Goal: Task Accomplishment & Management: Use online tool/utility

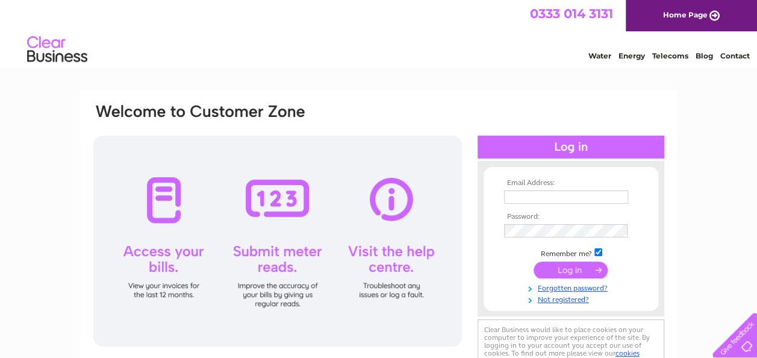
type input "[EMAIL_ADDRESS][DOMAIN_NAME]"
click at [588, 268] on input "submit" at bounding box center [570, 269] width 74 height 17
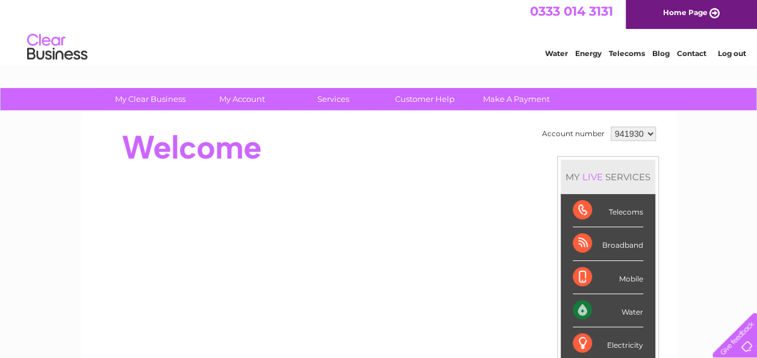
scroll to position [2, 0]
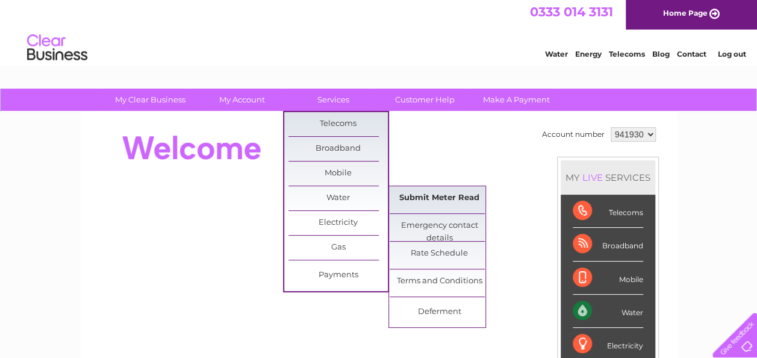
click at [468, 195] on link "Submit Meter Read" at bounding box center [438, 198] width 99 height 24
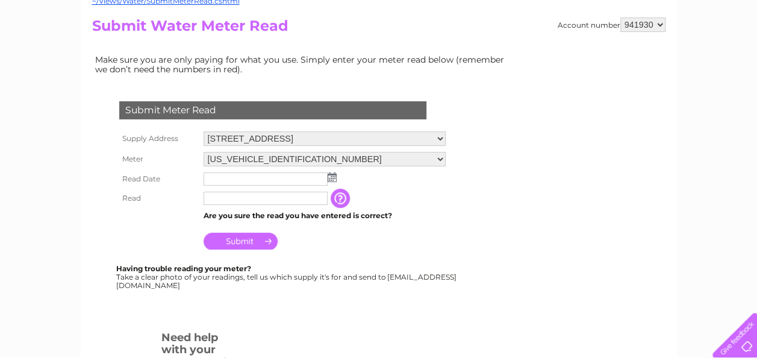
scroll to position [131, 0]
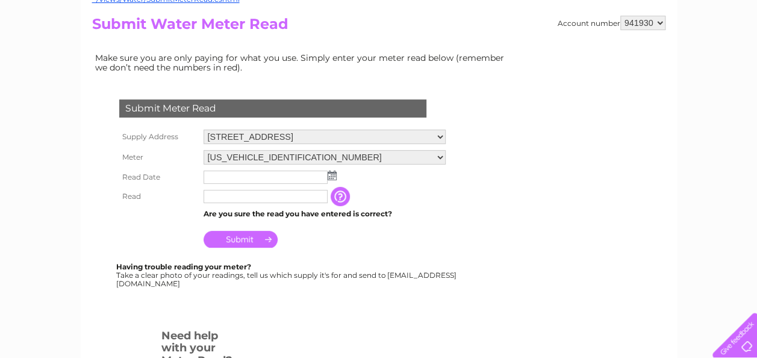
click at [332, 173] on img at bounding box center [331, 175] width 9 height 10
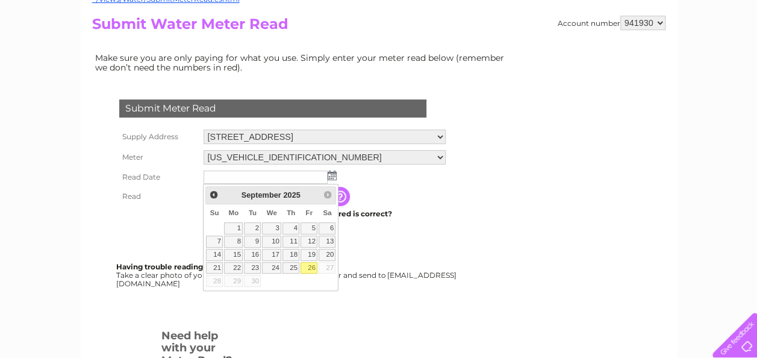
click at [309, 265] on link "26" at bounding box center [308, 268] width 17 height 12
type input "2025/09/26"
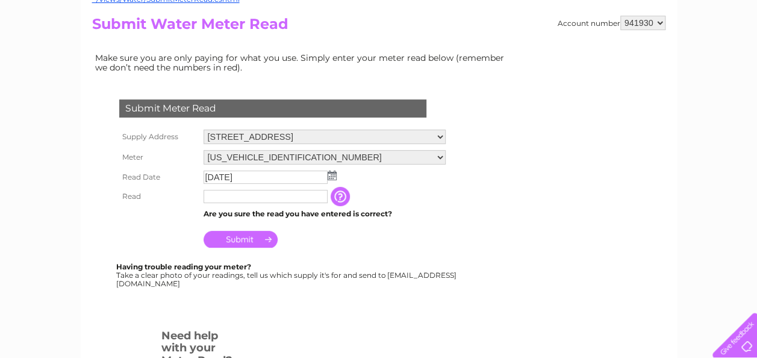
click at [244, 197] on input "text" at bounding box center [265, 196] width 124 height 13
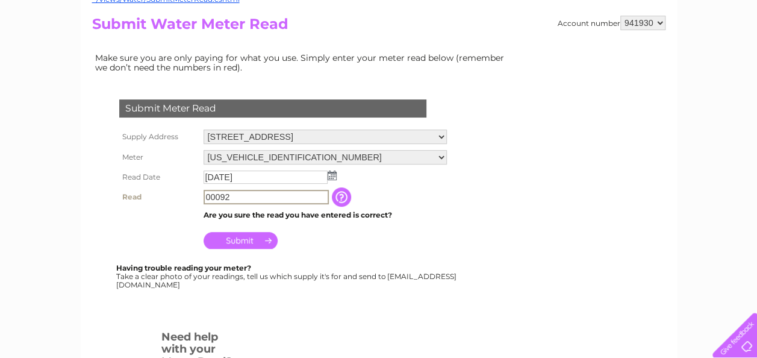
type input "00092"
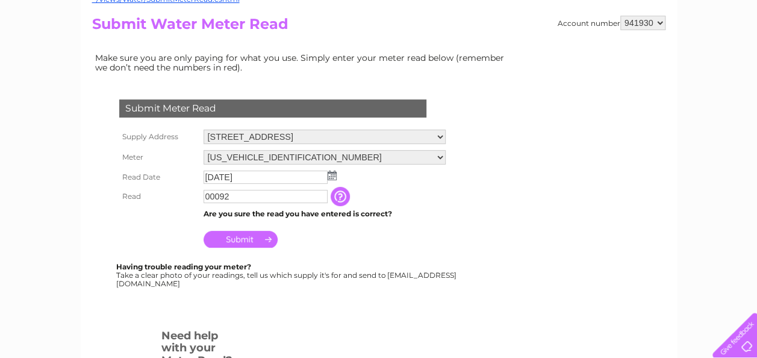
click at [242, 241] on input "Submit" at bounding box center [240, 239] width 74 height 17
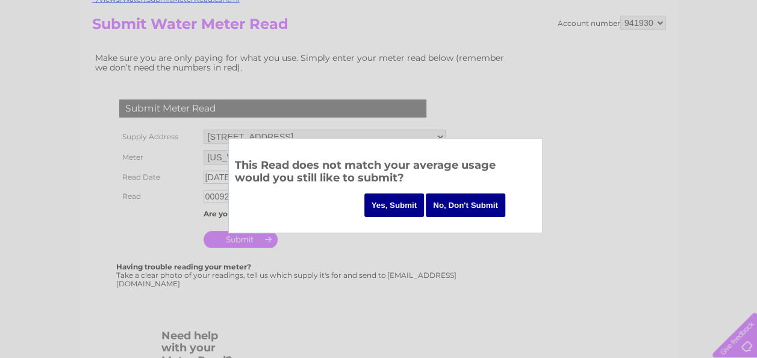
click at [343, 274] on div at bounding box center [378, 179] width 757 height 358
drag, startPoint x: 344, startPoint y: 154, endPoint x: 406, endPoint y: 157, distance: 62.7
click at [406, 157] on div "This Read does not match your average usage would you still like to submit? Yes…" at bounding box center [385, 185] width 314 height 95
click at [343, 285] on div at bounding box center [378, 179] width 757 height 358
click at [405, 199] on input "Yes, Submit" at bounding box center [394, 204] width 60 height 23
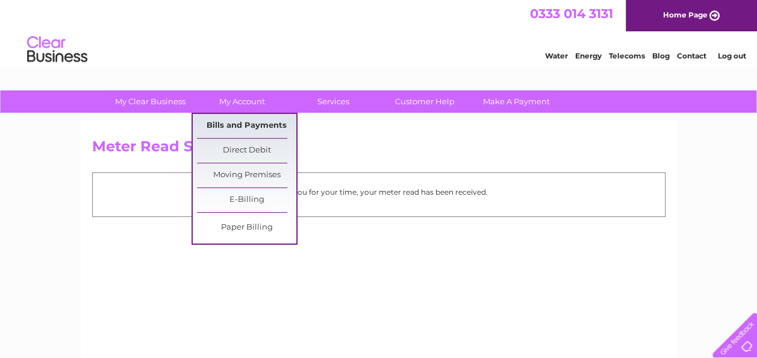
click at [259, 122] on link "Bills and Payments" at bounding box center [246, 126] width 99 height 24
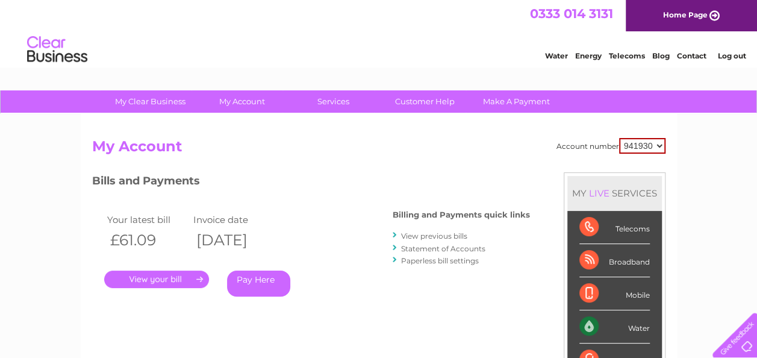
click at [191, 276] on link "." at bounding box center [156, 278] width 105 height 17
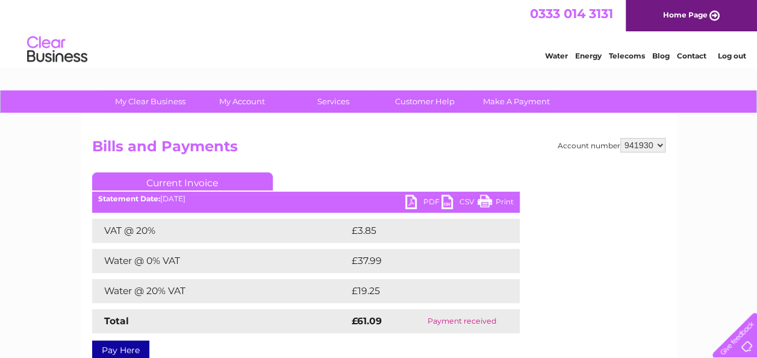
click at [433, 197] on link "PDF" at bounding box center [423, 202] width 36 height 17
